Goal: Contribute content

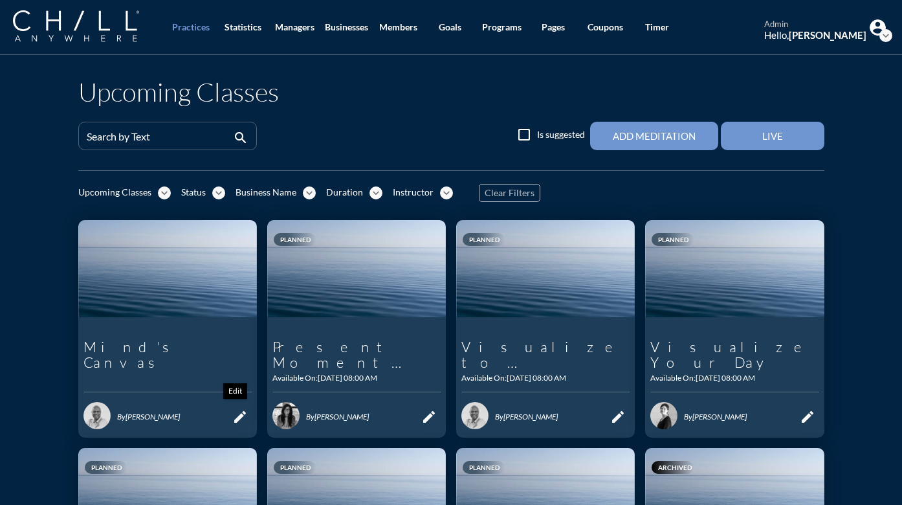
click at [236, 415] on icon "edit" at bounding box center [240, 417] width 16 height 16
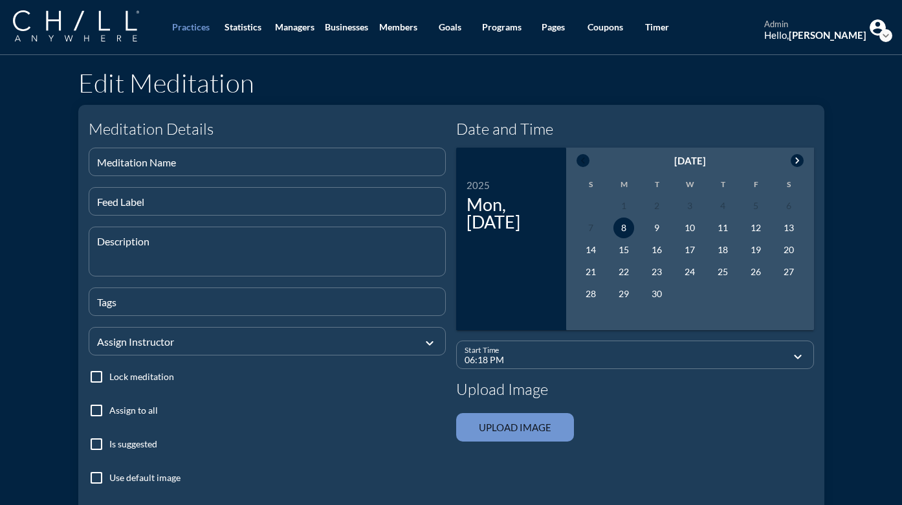
type input "Mind's Canvas"
type textarea "A 15-min meditation with [PERSON_NAME] in the morning."
checkbox input "true"
type input "08:00 AM"
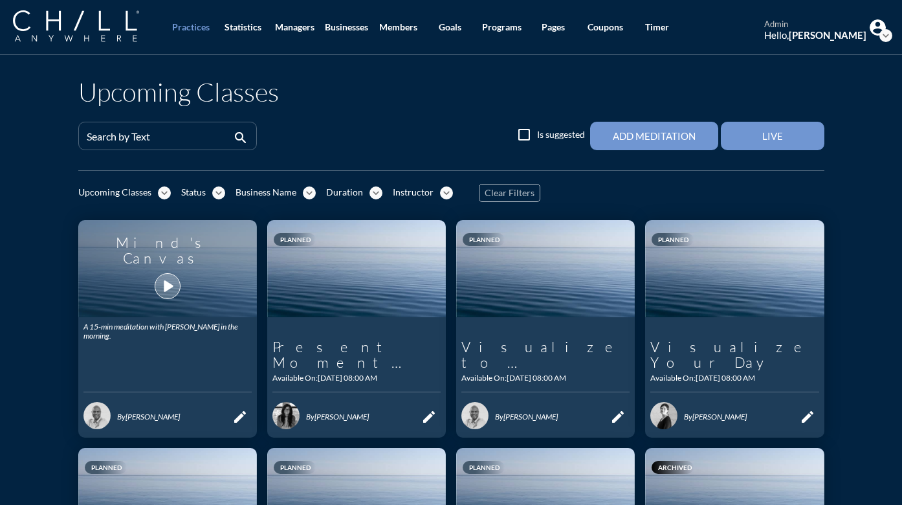
click at [157, 279] on icon "play_arrow" at bounding box center [168, 286] width 22 height 22
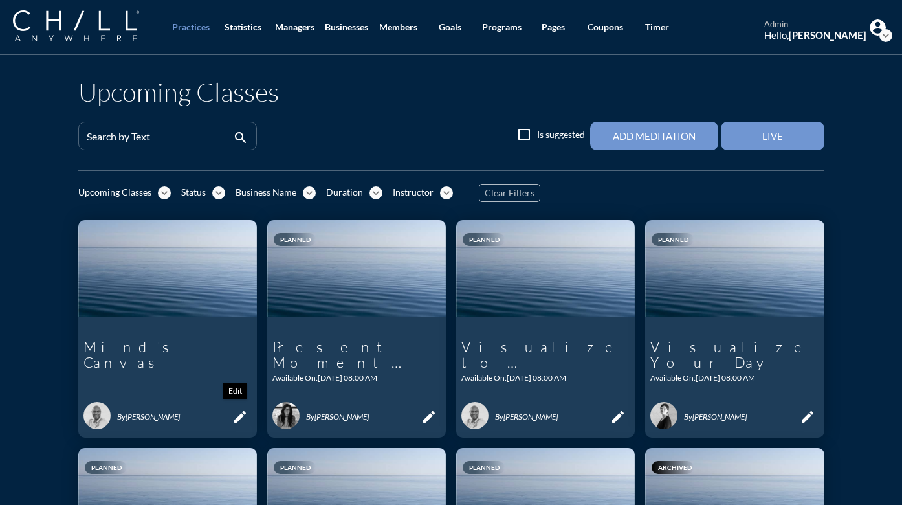
click at [240, 417] on icon "edit" at bounding box center [240, 417] width 16 height 16
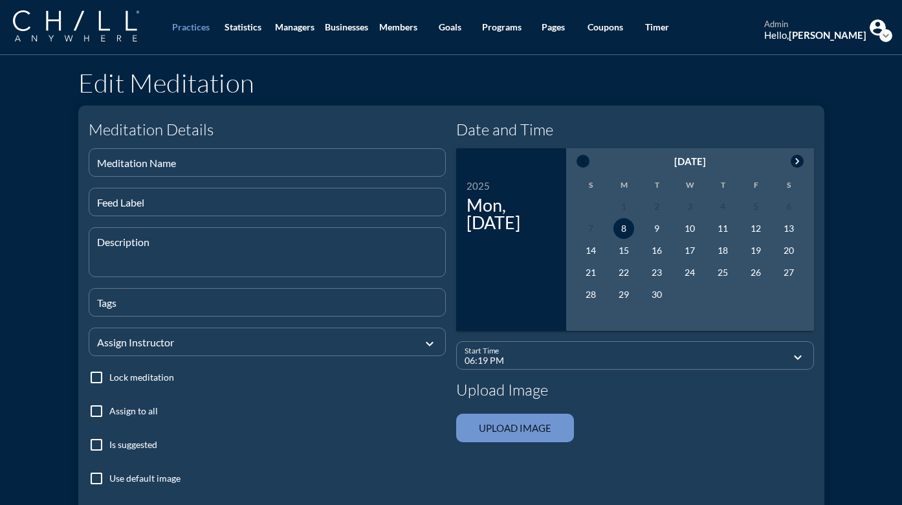
type input "Mind's Canvas"
type textarea "A 15-min meditation with [PERSON_NAME] in the morning."
checkbox input "true"
type input "08:00 AM"
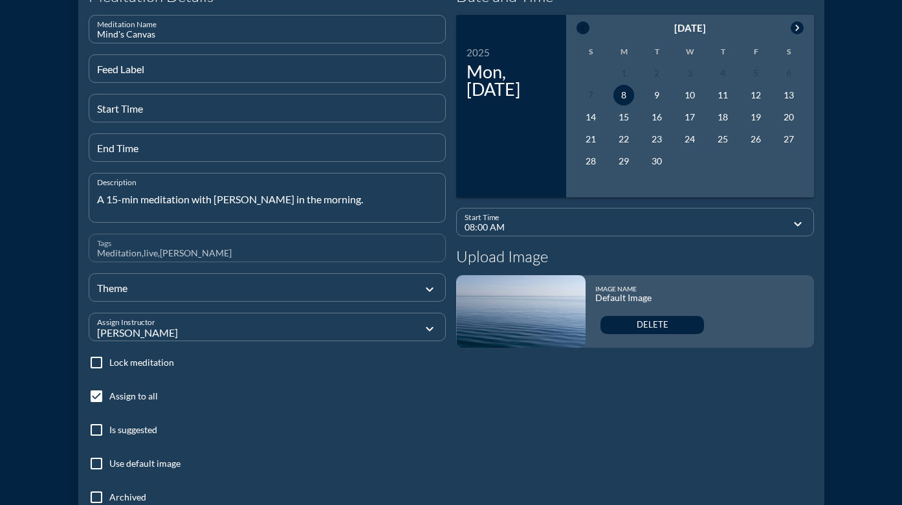
scroll to position [322, 0]
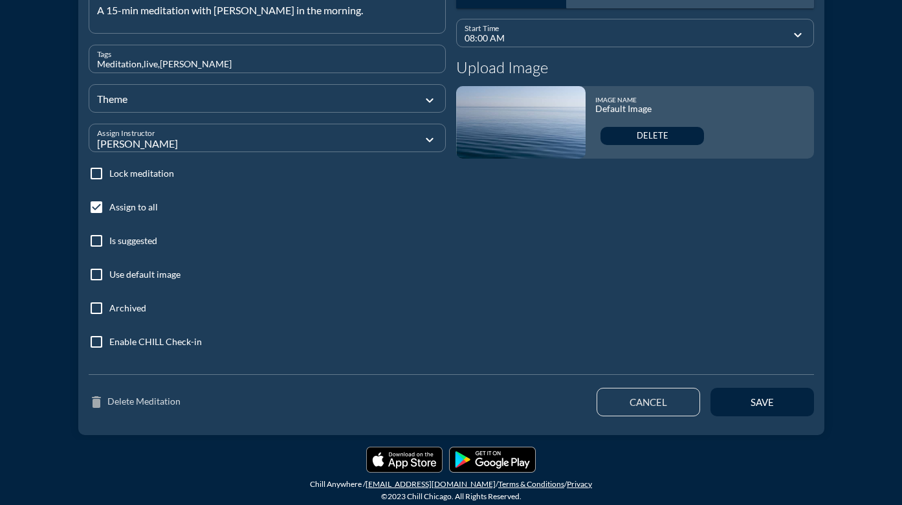
click at [133, 402] on link "delete Delete Meditation" at bounding box center [135, 402] width 92 height 16
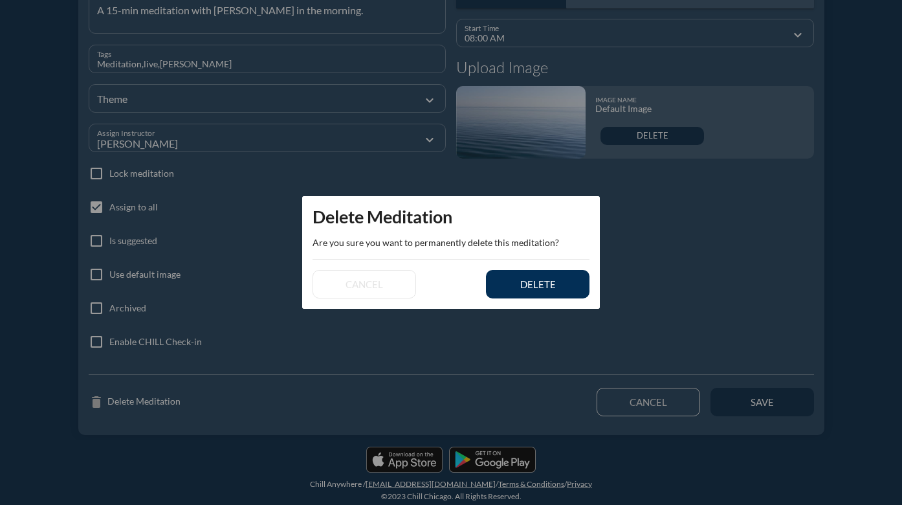
click at [531, 282] on div "delete" at bounding box center [537, 284] width 58 height 12
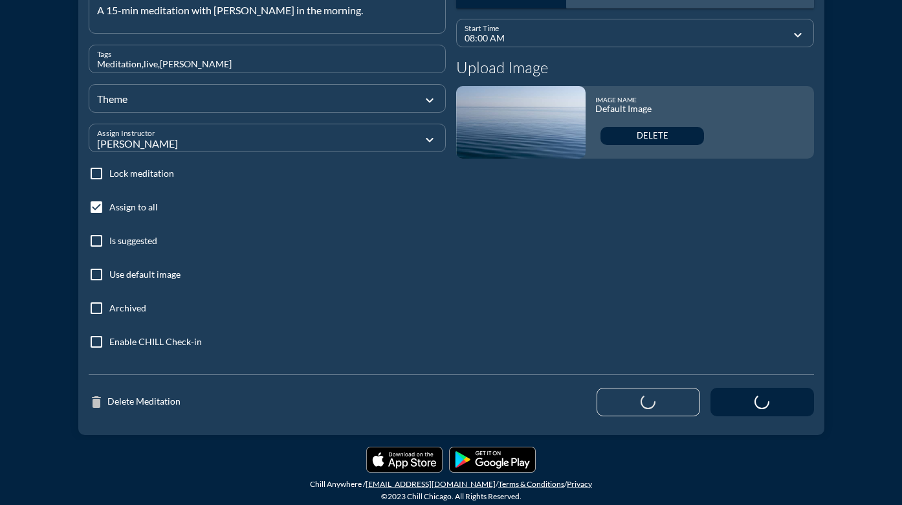
type input "06:19 PM"
checkbox input "false"
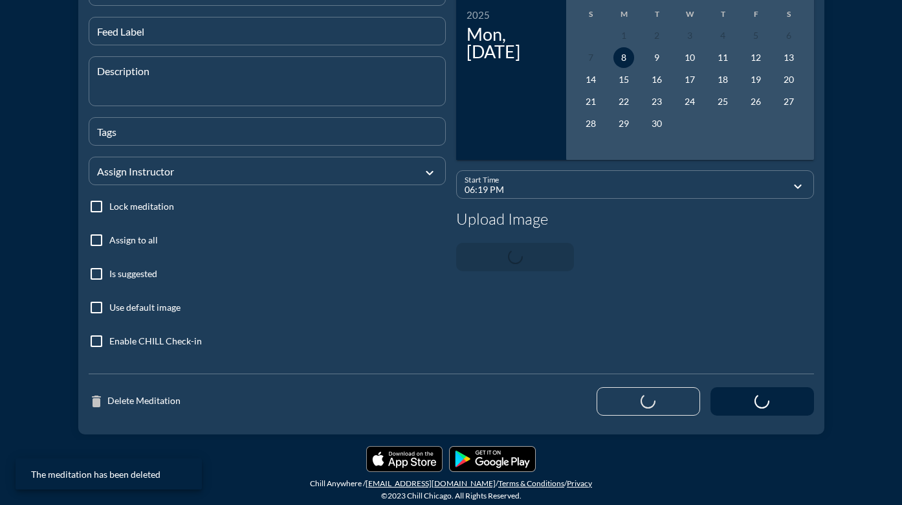
scroll to position [170, 0]
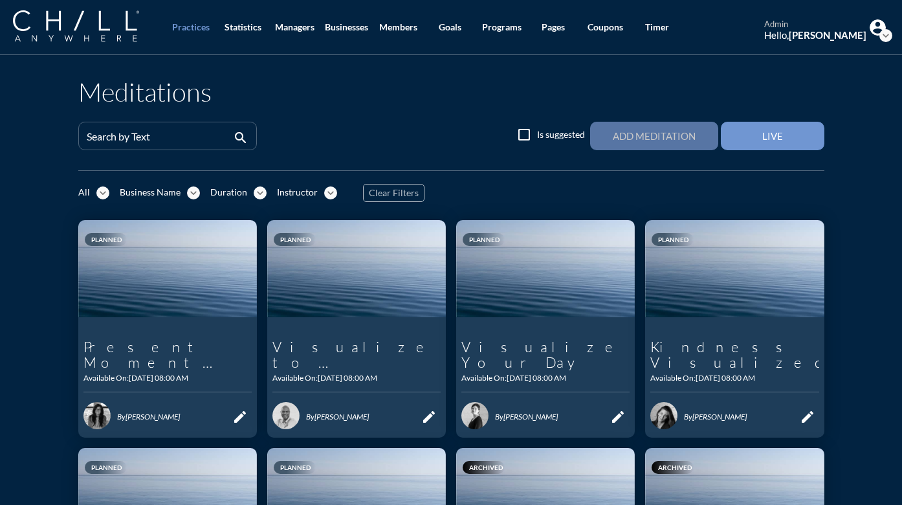
click at [664, 139] on div "Add Meditation" at bounding box center [654, 136] width 83 height 12
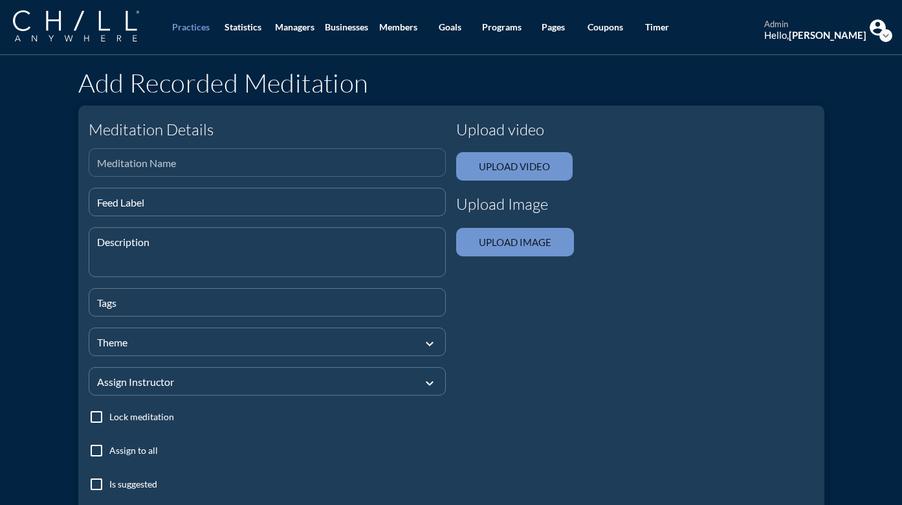
click at [315, 157] on div "Meditation Name" at bounding box center [267, 162] width 341 height 27
type input "Mind's Canvas"
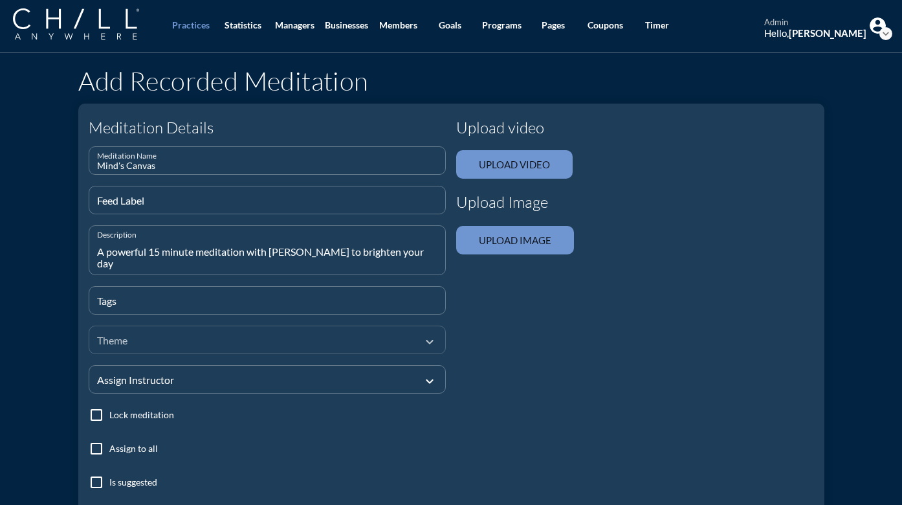
scroll to position [3, 0]
type textarea "A powerful 15 minute meditation with [PERSON_NAME] to brighten your day"
click at [203, 305] on input "Tags" at bounding box center [267, 305] width 341 height 16
type input "meditation"
click at [180, 338] on div at bounding box center [258, 338] width 323 height 43
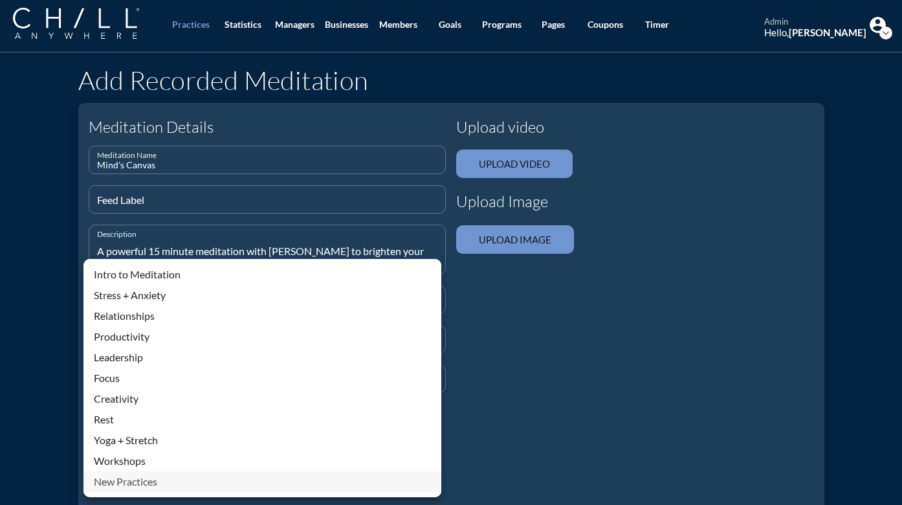
click at [147, 483] on div "New Practices" at bounding box center [262, 481] width 337 height 16
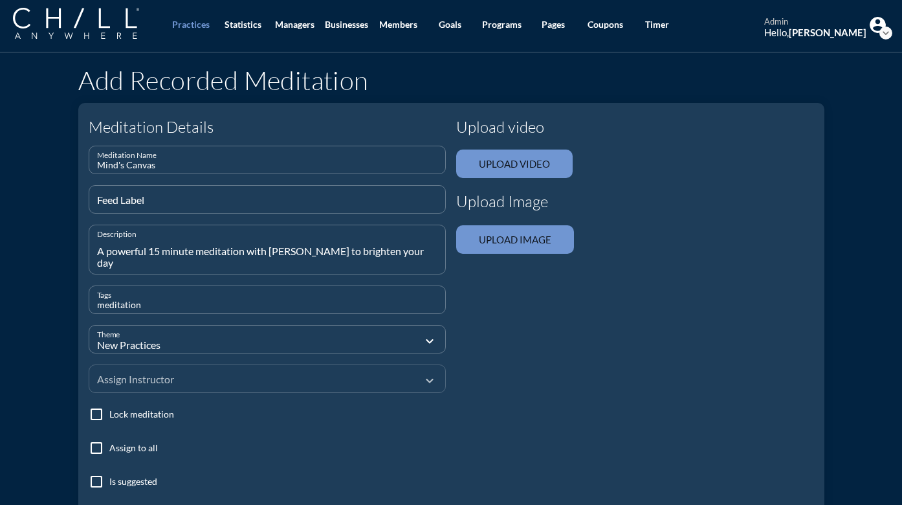
click at [173, 378] on div at bounding box center [258, 377] width 323 height 43
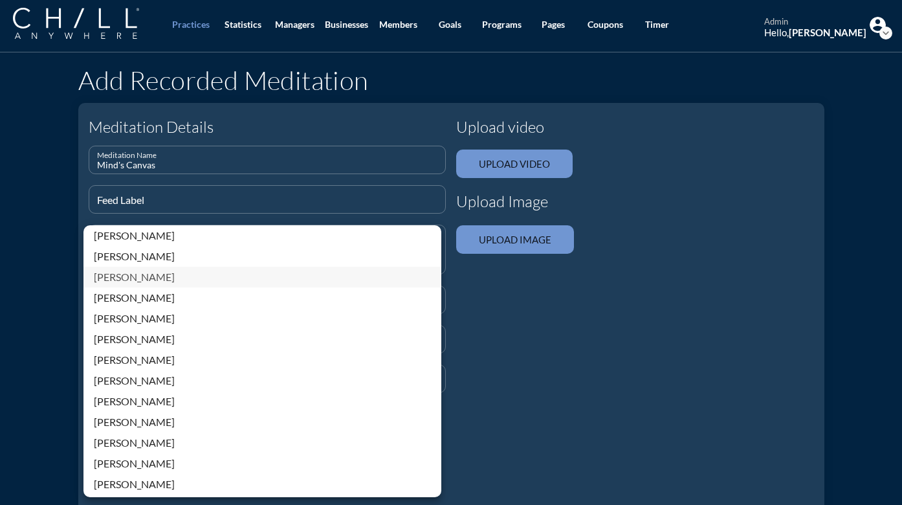
scroll to position [277, 0]
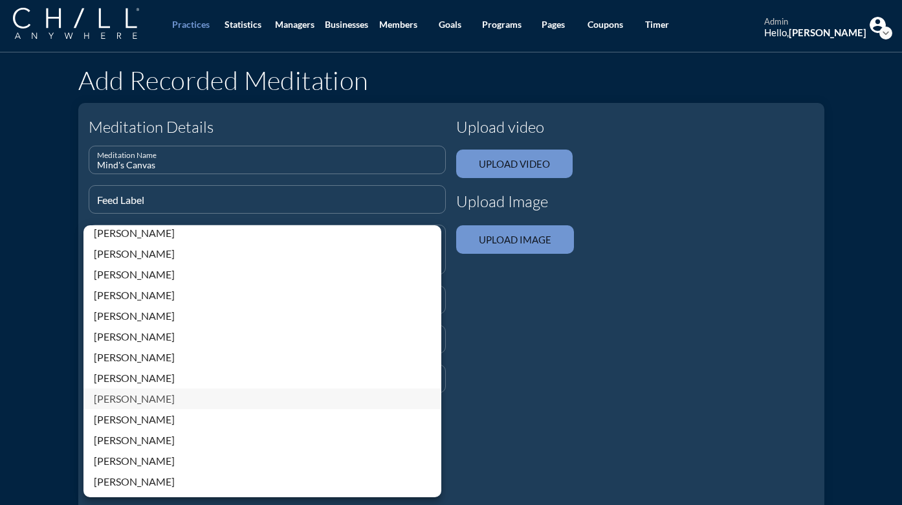
click at [117, 399] on div "[PERSON_NAME]" at bounding box center [262, 399] width 337 height 16
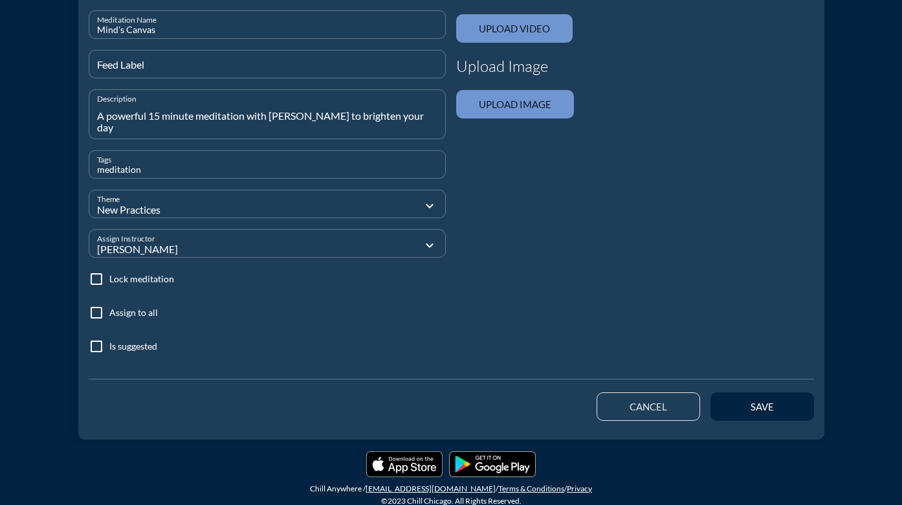
scroll to position [142, 0]
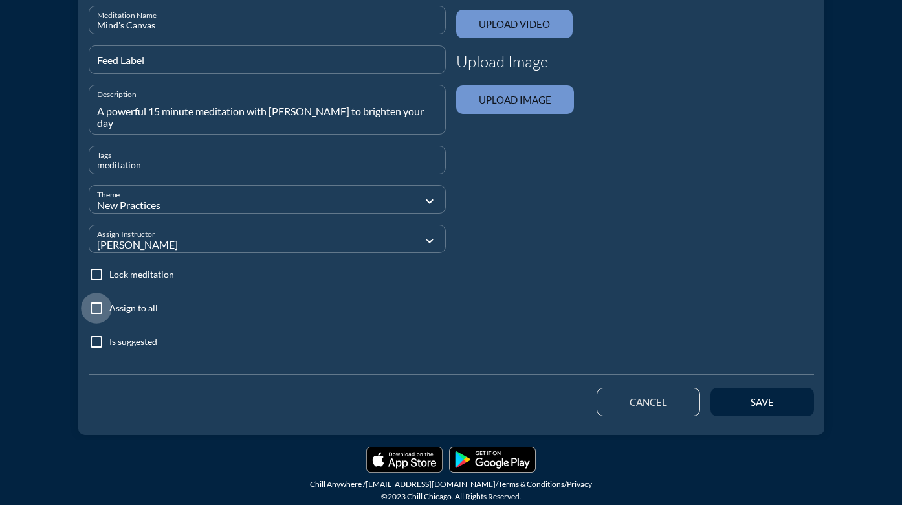
click at [87, 305] on div at bounding box center [96, 308] width 22 height 22
checkbox input "true"
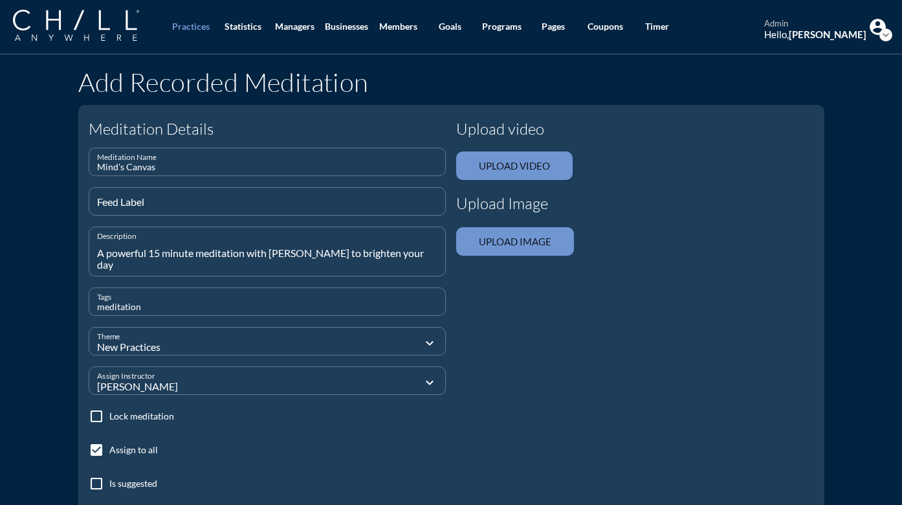
scroll to position [0, 0]
click at [498, 164] on input "file" at bounding box center [514, 166] width 116 height 28
type input "C:\fakepath\15 min Minds Canvas meditation.mp4"
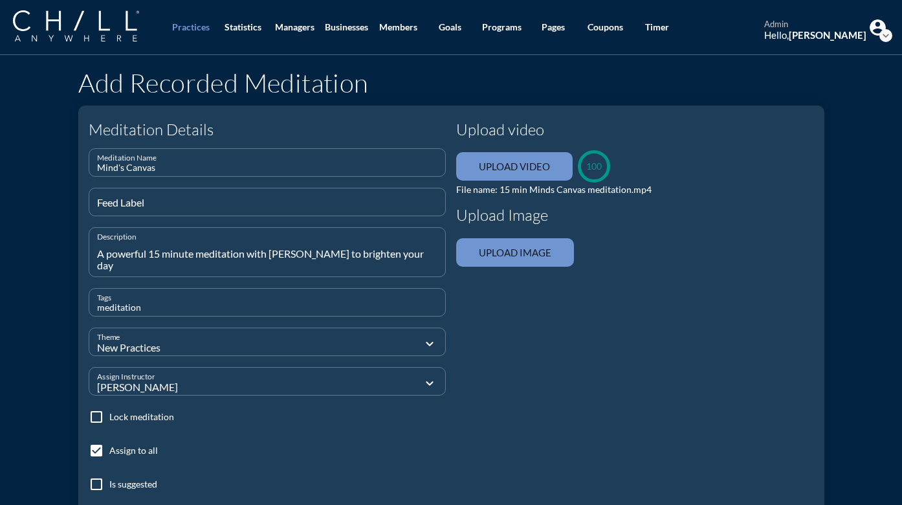
click at [507, 261] on input "file" at bounding box center [515, 252] width 118 height 28
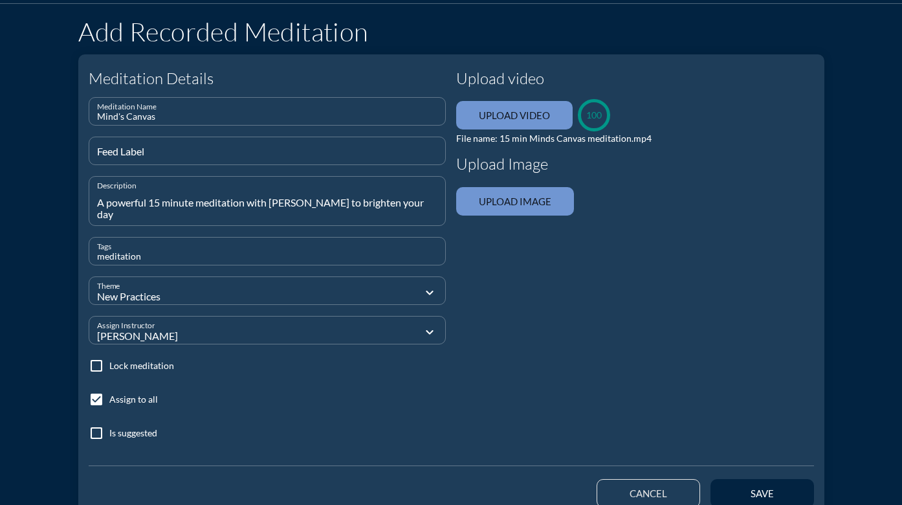
scroll to position [51, 0]
click at [497, 199] on input "file" at bounding box center [515, 201] width 118 height 28
type input "C:\fakepath\Chill Lake Backdrop White.png"
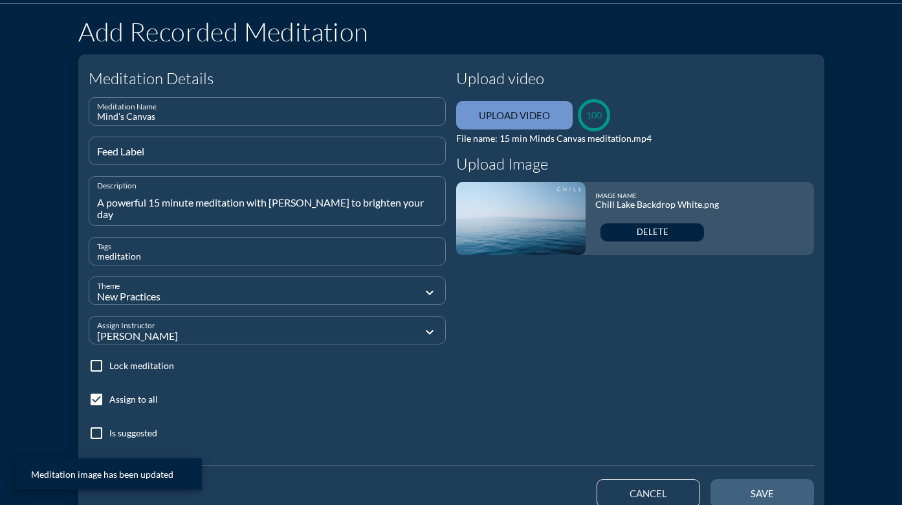
click at [755, 502] on button "save" at bounding box center [761, 493] width 103 height 28
checkbox input "false"
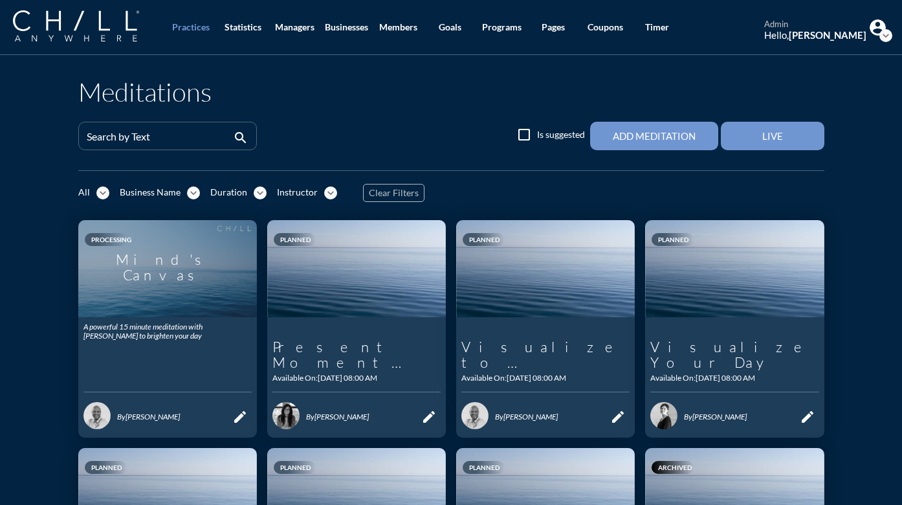
click at [145, 283] on div "Mind's Canvas" at bounding box center [167, 268] width 168 height 87
